Goal: Task Accomplishment & Management: Use online tool/utility

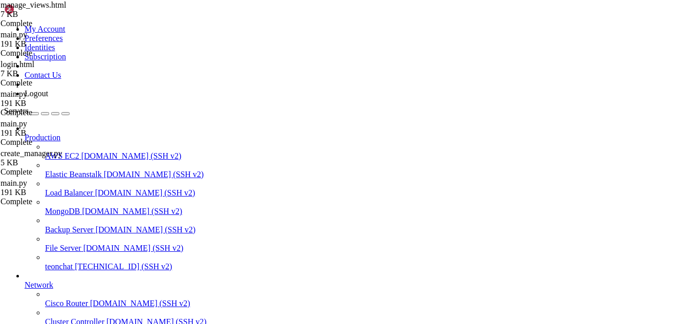
scroll to position [5, 1]
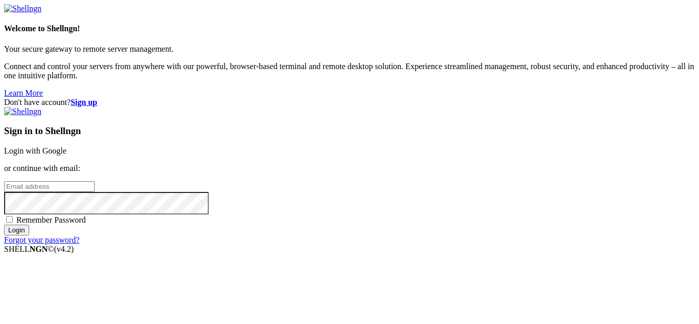
click at [67, 146] on link "Login with Google" at bounding box center [35, 150] width 62 height 9
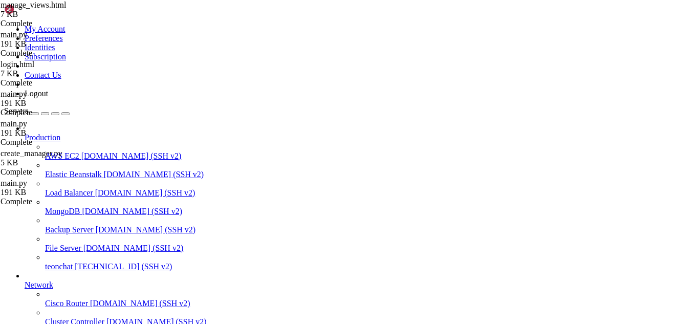
scroll to position [38990, 0]
drag, startPoint x: 401, startPoint y: 876, endPoint x: 268, endPoint y: 834, distance: 139.0
drag, startPoint x: 272, startPoint y: 825, endPoint x: 205, endPoint y: 849, distance: 70.7
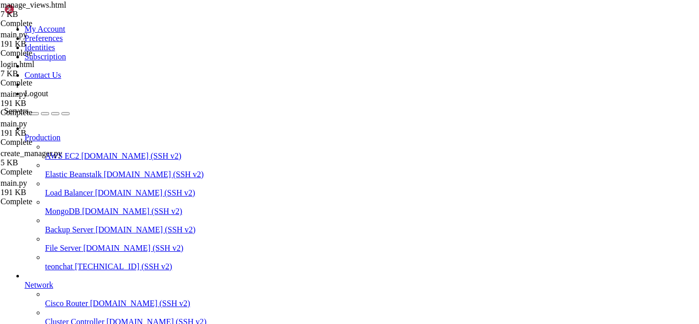
drag, startPoint x: 278, startPoint y: 837, endPoint x: 239, endPoint y: 839, distance: 38.4
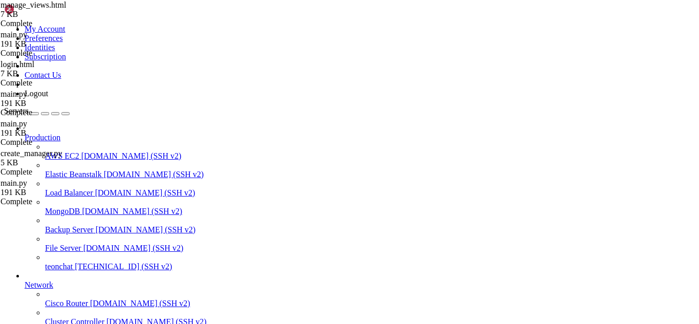
type input "/root/meuapp"
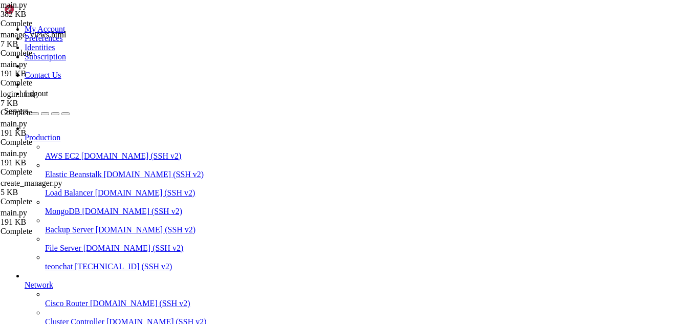
type input "tenant"
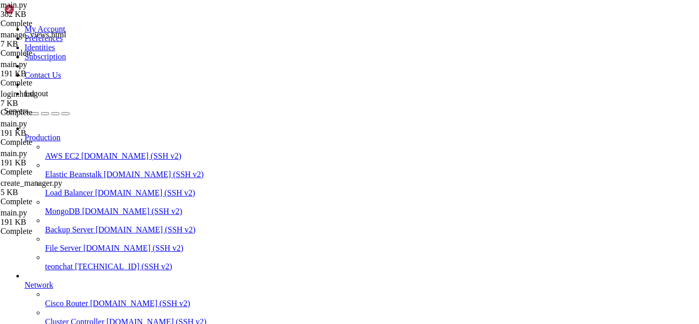
type input "/root/meuapp/flaskmkdir/oficial/app_delivery"
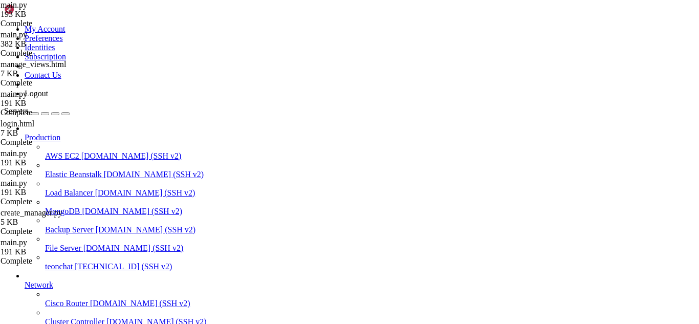
scroll to position [1834, 0]
type input "app.tenant_manager"
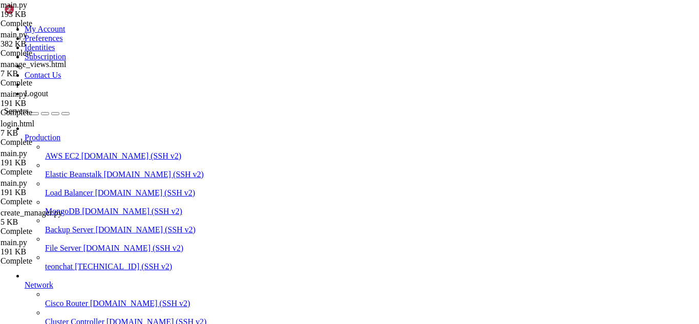
scroll to position [0, 15]
type textarea "TenantMiddleware(app=app, db=db, subdomain_prefix=None) # seta g.tenant_engine"
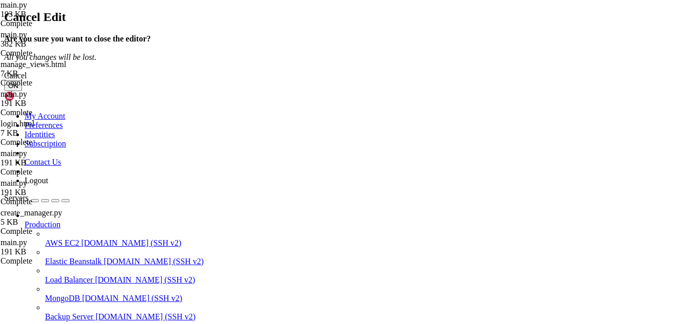
click at [22, 91] on button "OK" at bounding box center [13, 85] width 18 height 11
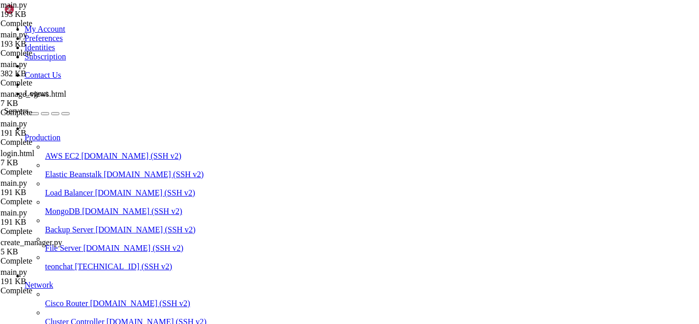
scroll to position [24, 0]
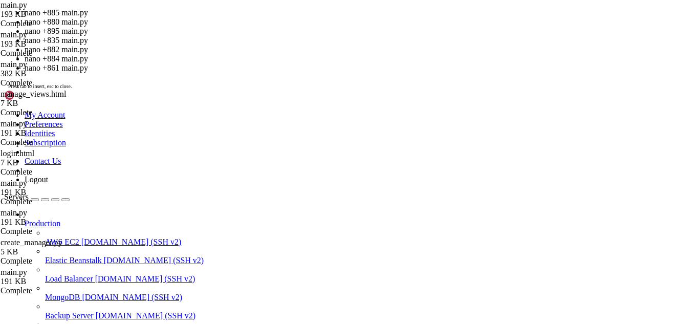
scroll to position [39470, 0]
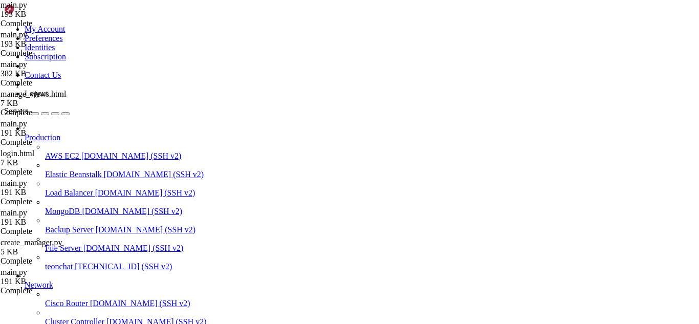
drag, startPoint x: 83, startPoint y: 785, endPoint x: 174, endPoint y: 797, distance: 91.3
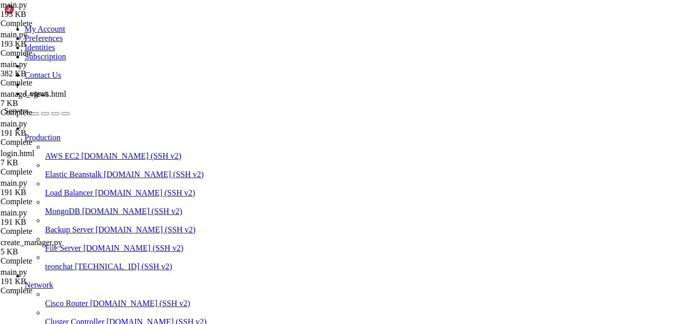
paste input "/subscription-success"
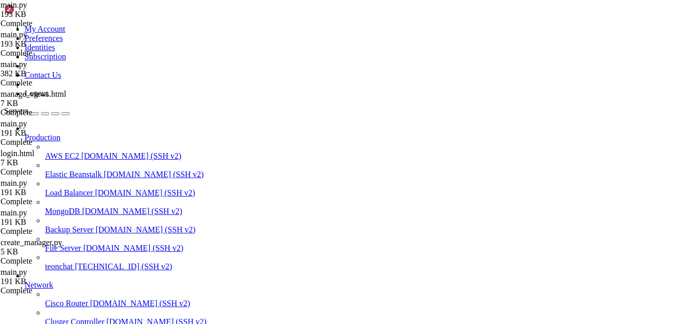
scroll to position [14620, 0]
type input "/subscription-success"
drag, startPoint x: 160, startPoint y: 122, endPoint x: 333, endPoint y: 142, distance: 174.1
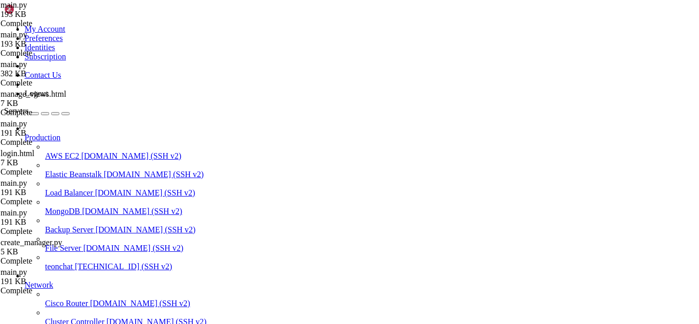
drag, startPoint x: 156, startPoint y: 113, endPoint x: 295, endPoint y: 98, distance: 139.9
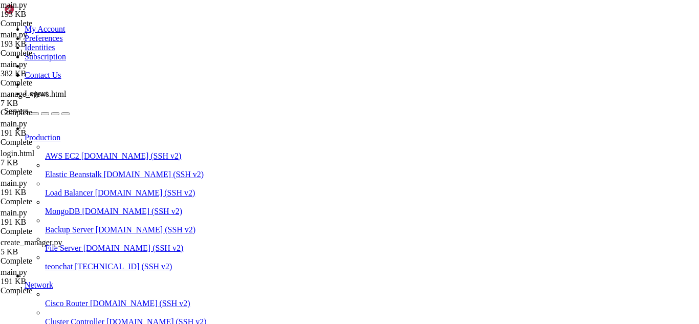
type textarea "return redirect(url_for('manage_views'))"
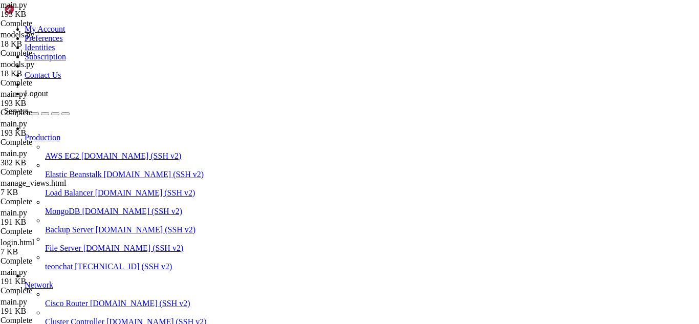
type textarea "# main.py"
type textarea "import os"
type textarea "import json"
type textarea "import smtplib"
type textarea "from datetime import datetime, timedelta"
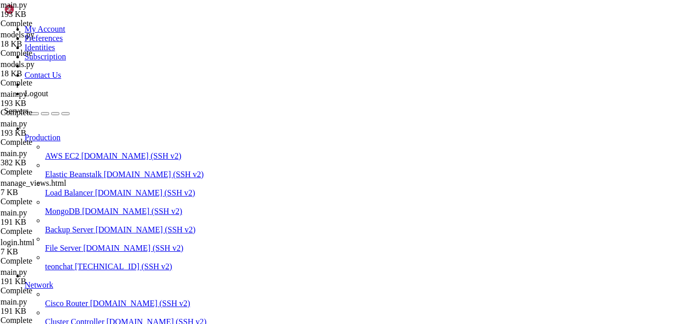
type textarea "from email.mime.multipart import MIMEMultipart"
type textarea "from email.mime.text import MIMEText"
type textarea "import requests"
paste textarea "from sqlalchemy import create_engine, text"
type textarea "from sqlalchemy import create_engine, text"
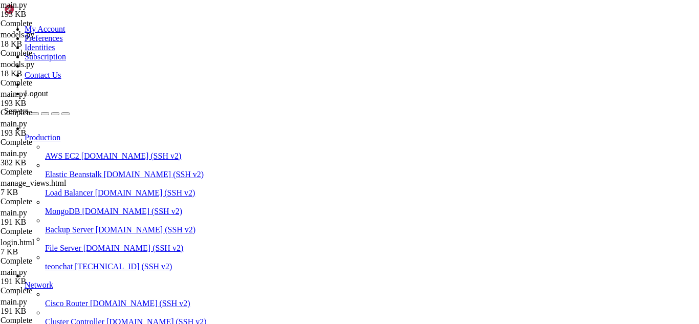
type textarea "from flask import ("
type textarea "Flask, render_template, request, redirect, url_for, flash,"
type textarea "jsonify, session, Blueprint, g, send_file, session"
type textarea ")"
paste textarea "from sqlalchemy import create_engine, text"
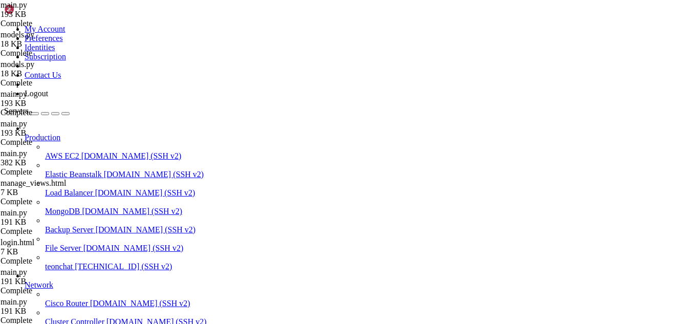
type textarea "from sqlalchemy import create_engine, text"
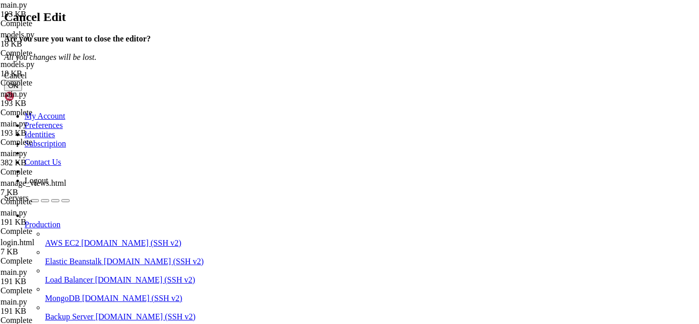
click at [22, 91] on button "OK" at bounding box center [13, 85] width 18 height 11
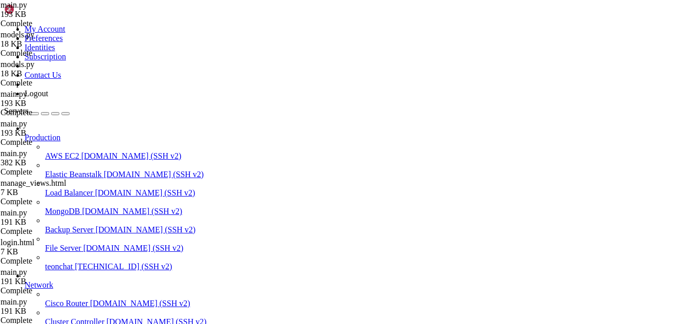
drag, startPoint x: 8, startPoint y: 766, endPoint x: 205, endPoint y: 760, distance: 197.1
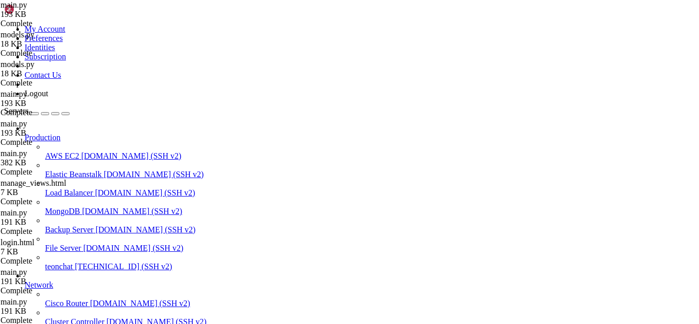
scroll to position [39498, 0]
drag, startPoint x: 43, startPoint y: 636, endPoint x: 18, endPoint y: 684, distance: 54.7
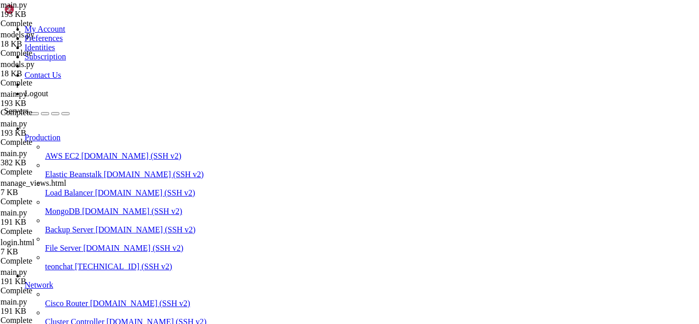
type input "/root/meuapp/flaskmkdir/oficial/app_delivery/templates/admin"
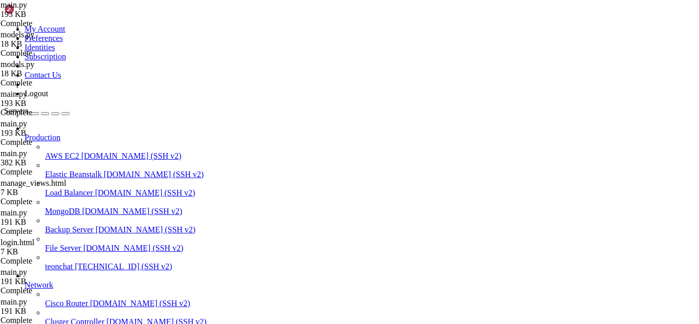
scroll to position [336, 0]
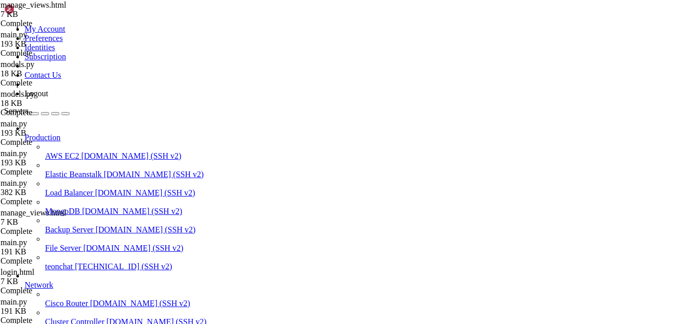
type textarea "{% endblock %}"
paste textarea "{% endblock %}"
type textarea "{% endblock %}"
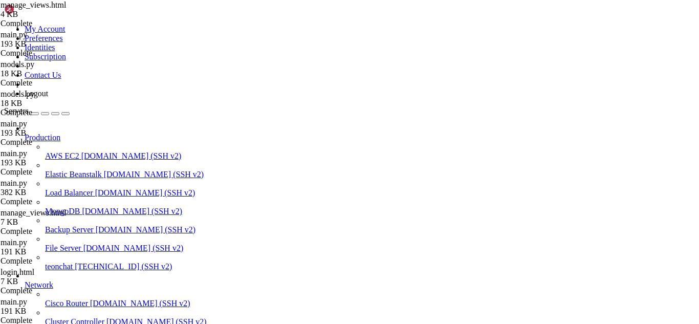
scroll to position [0, 0]
drag, startPoint x: 267, startPoint y: 782, endPoint x: 378, endPoint y: 781, distance: 111.0
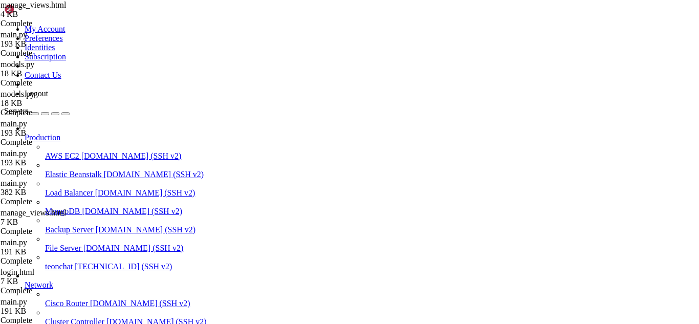
scroll to position [39506, 0]
drag, startPoint x: 270, startPoint y: 843, endPoint x: 247, endPoint y: 839, distance: 23.3
drag, startPoint x: 247, startPoint y: 839, endPoint x: 448, endPoint y: 835, distance: 201.1
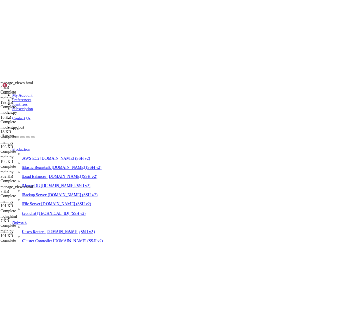
scroll to position [343, 0]
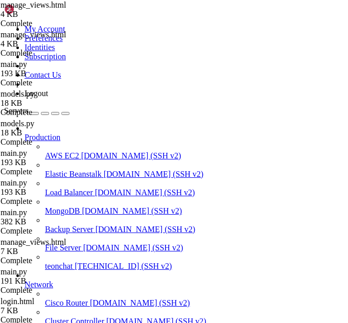
scroll to position [39742, 0]
click at [65, 114] on icon "button" at bounding box center [65, 114] width 0 height 0
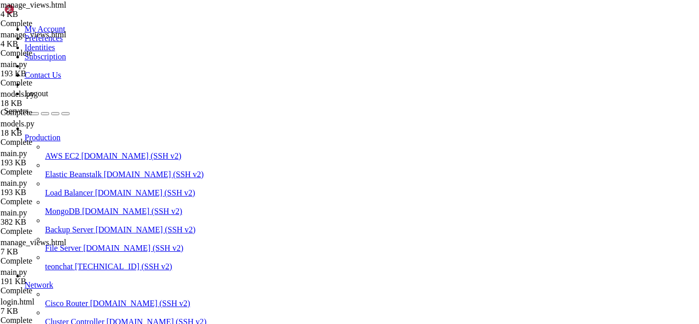
scroll to position [345, 0]
type textarea "</div> {% endblock %}"
paste textarea "{% endblock %}"
type textarea "{% endblock %}"
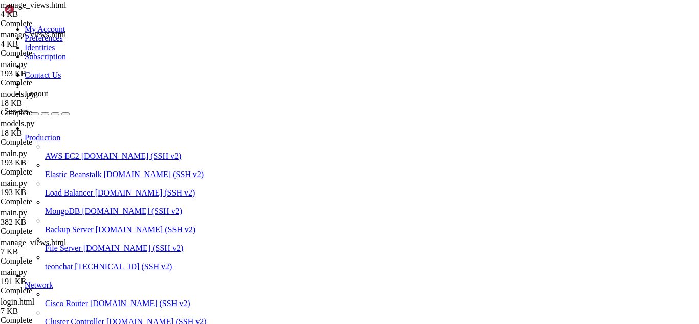
scroll to position [0, 0]
drag, startPoint x: 375, startPoint y: 603, endPoint x: 267, endPoint y: 604, distance: 107.9
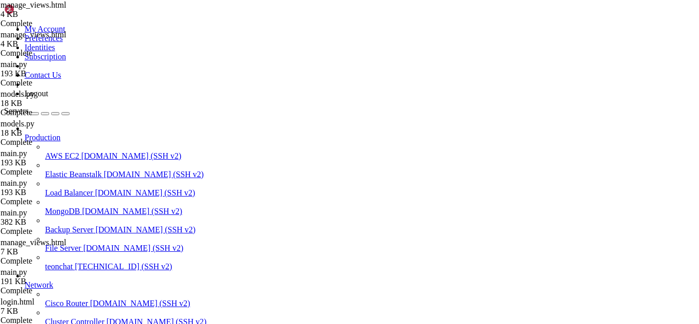
drag, startPoint x: 289, startPoint y: 837, endPoint x: 281, endPoint y: 841, distance: 8.5
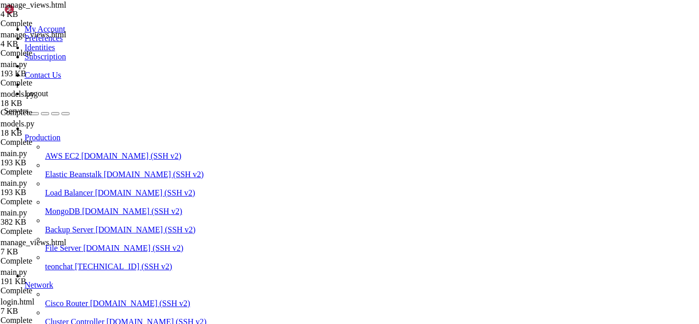
drag, startPoint x: 228, startPoint y: 730, endPoint x: 60, endPoint y: 647, distance: 187.8
drag, startPoint x: 8, startPoint y: 649, endPoint x: 212, endPoint y: 833, distance: 274.5
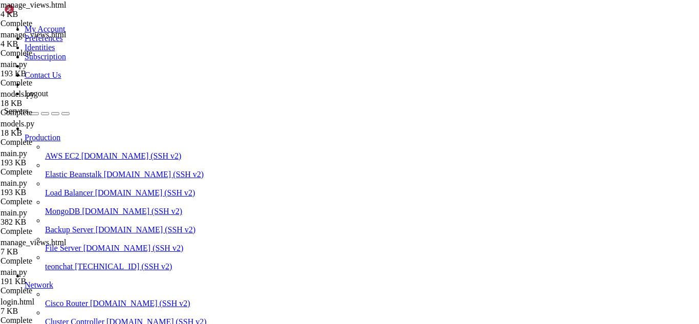
scroll to position [41139, 0]
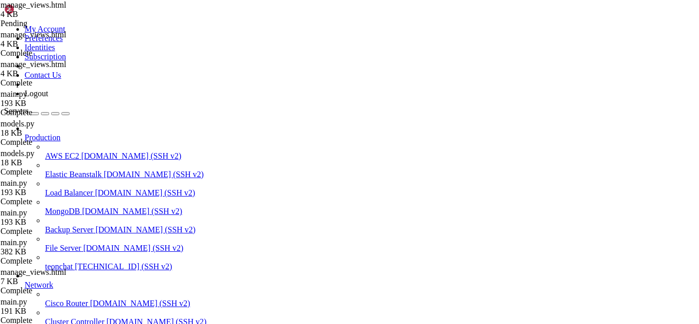
type textarea "</div> {% endblock %}"
type textarea "{% endblock %}"
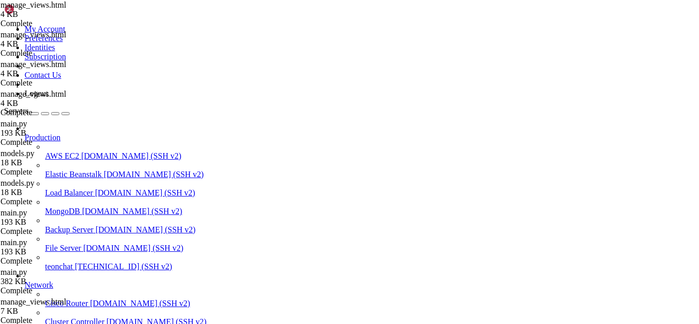
drag, startPoint x: 6, startPoint y: 636, endPoint x: 201, endPoint y: 838, distance: 280.8
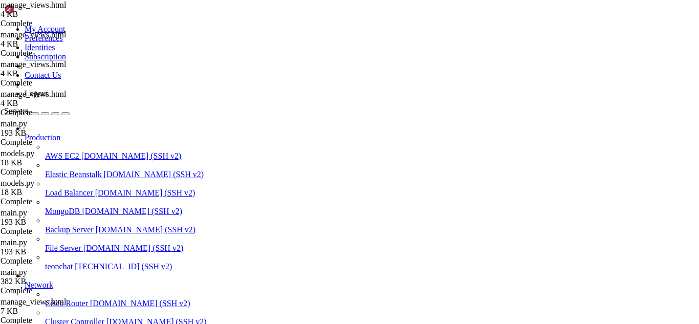
scroll to position [41428, 0]
drag, startPoint x: 7, startPoint y: 717, endPoint x: 70, endPoint y: 752, distance: 71.5
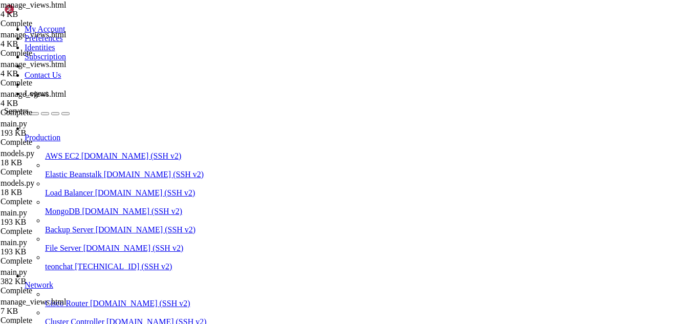
scroll to position [41583, 0]
drag, startPoint x: 9, startPoint y: 719, endPoint x: 210, endPoint y: 836, distance: 233.4
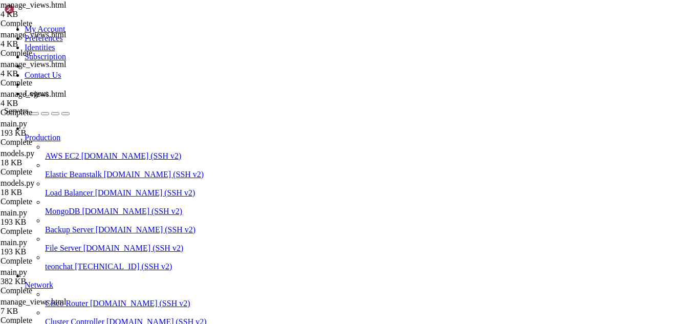
drag, startPoint x: 316, startPoint y: 834, endPoint x: 299, endPoint y: 830, distance: 16.8
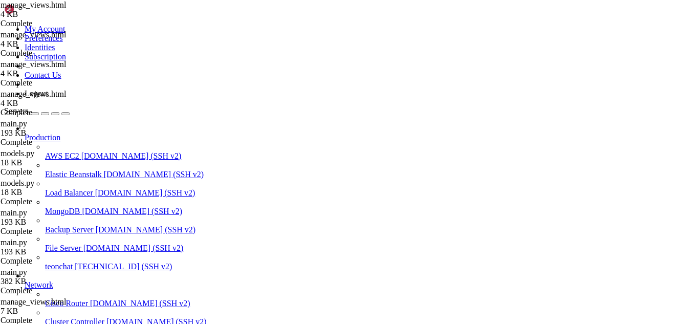
type textarea "</div> {% endblock %}"
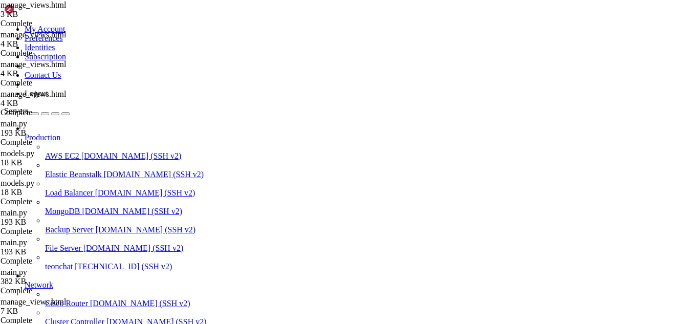
drag, startPoint x: 316, startPoint y: 821, endPoint x: 275, endPoint y: 804, distance: 44.6
drag, startPoint x: 8, startPoint y: 720, endPoint x: 220, endPoint y: 829, distance: 239.3
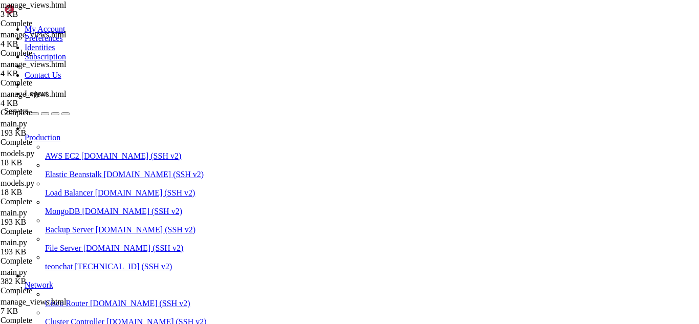
scroll to position [42922, 0]
copy div "root@teonchat:~/meuapp/flaskmkdir/oficial/app_delivery/reverse-proxy# docker ex…"
drag, startPoint x: 312, startPoint y: 833, endPoint x: 290, endPoint y: 840, distance: 22.5
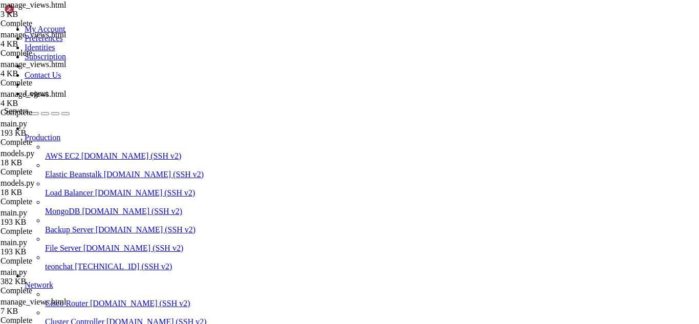
drag, startPoint x: 348, startPoint y: 837, endPoint x: 572, endPoint y: 800, distance: 227.6
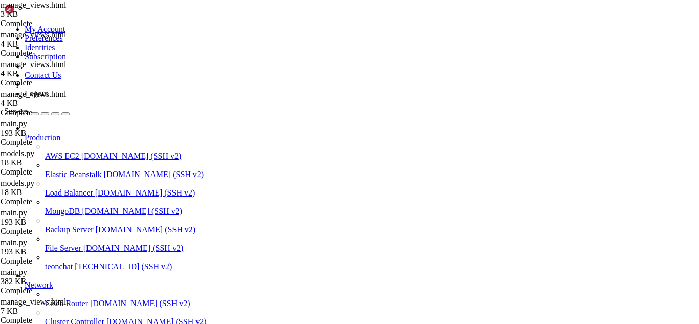
drag, startPoint x: 270, startPoint y: 35, endPoint x: 41, endPoint y: 33, distance: 228.2
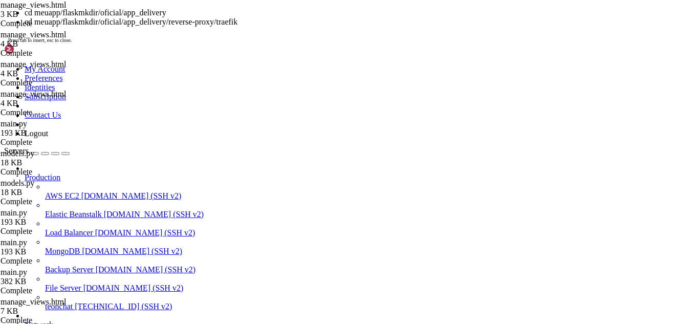
scroll to position [45257, 0]
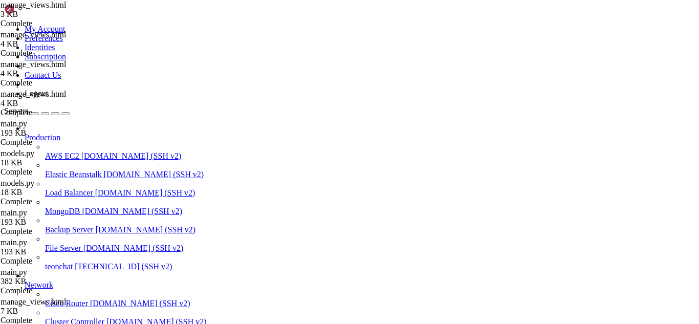
scroll to position [0, 0]
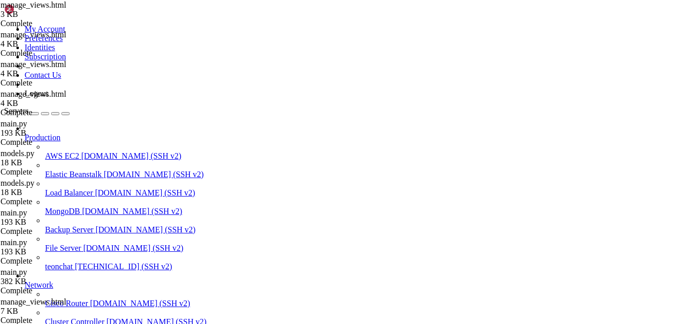
drag, startPoint x: 167, startPoint y: 612, endPoint x: 114, endPoint y: 670, distance: 78.2
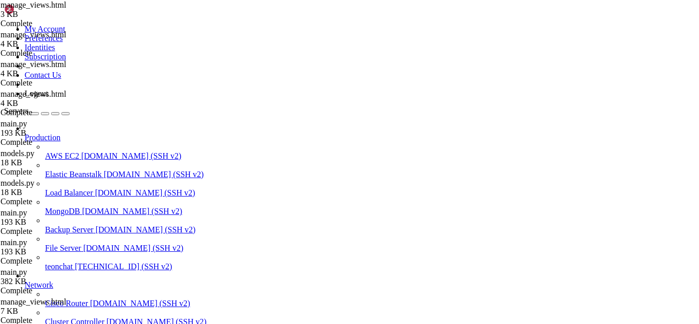
drag, startPoint x: 369, startPoint y: 802, endPoint x: 337, endPoint y: 816, distance: 34.8
drag, startPoint x: 9, startPoint y: 662, endPoint x: 197, endPoint y: 841, distance: 259.1
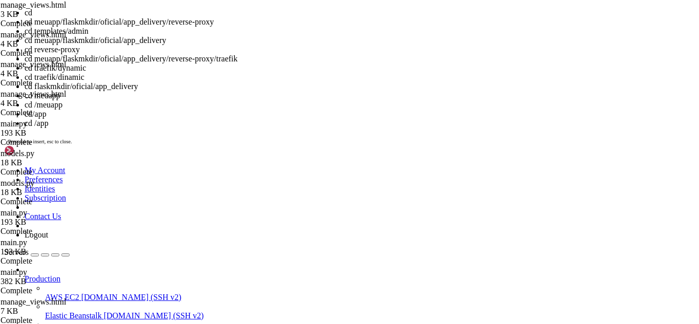
scroll to position [0, 0]
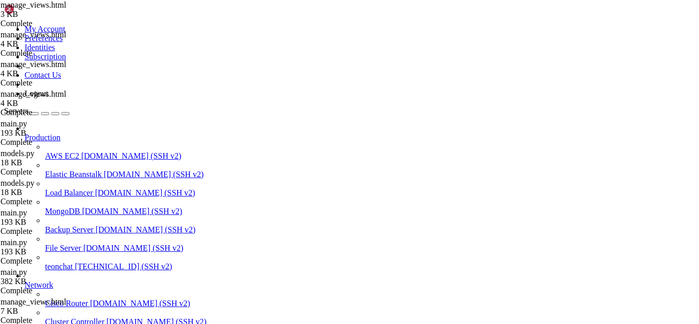
drag, startPoint x: 478, startPoint y: 671, endPoint x: 350, endPoint y: 672, distance: 128.4
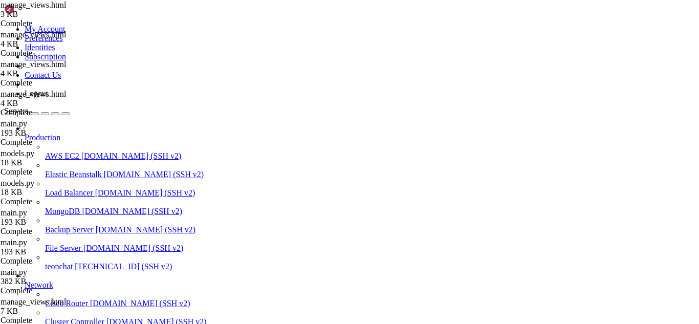
scroll to position [44066, 0]
drag, startPoint x: 350, startPoint y: 672, endPoint x: 286, endPoint y: 697, distance: 68.2
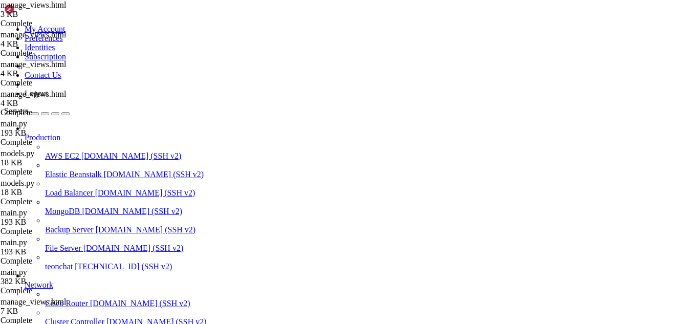
scroll to position [44478, 0]
drag, startPoint x: 299, startPoint y: 838, endPoint x: 269, endPoint y: 840, distance: 30.7
drag, startPoint x: 303, startPoint y: 839, endPoint x: 284, endPoint y: 841, distance: 19.0
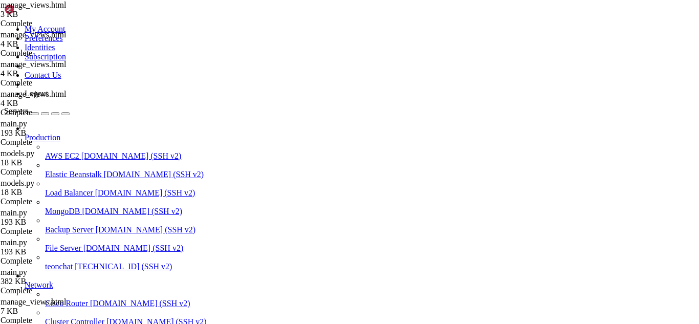
drag, startPoint x: 98, startPoint y: 646, endPoint x: 51, endPoint y: 737, distance: 102.7
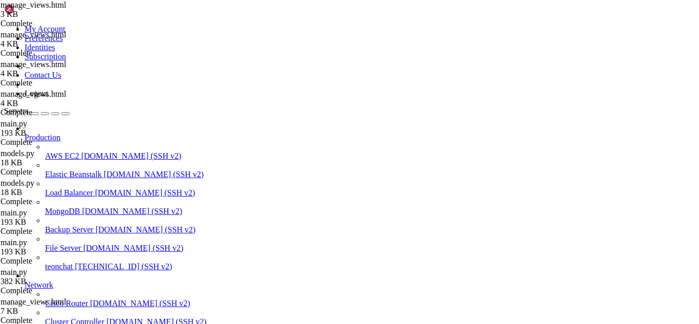
drag, startPoint x: 142, startPoint y: 658, endPoint x: 89, endPoint y: 645, distance: 55.2
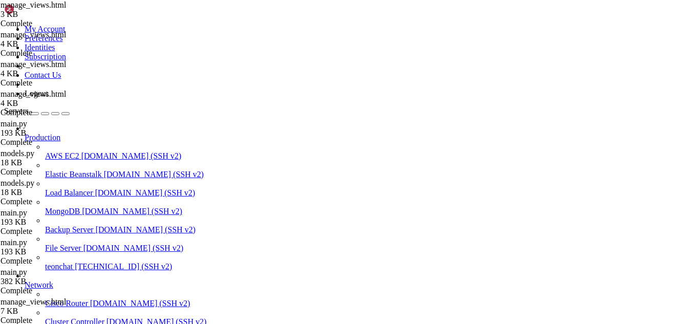
drag, startPoint x: 252, startPoint y: 682, endPoint x: 194, endPoint y: 700, distance: 60.5
